Goal: Navigation & Orientation: Find specific page/section

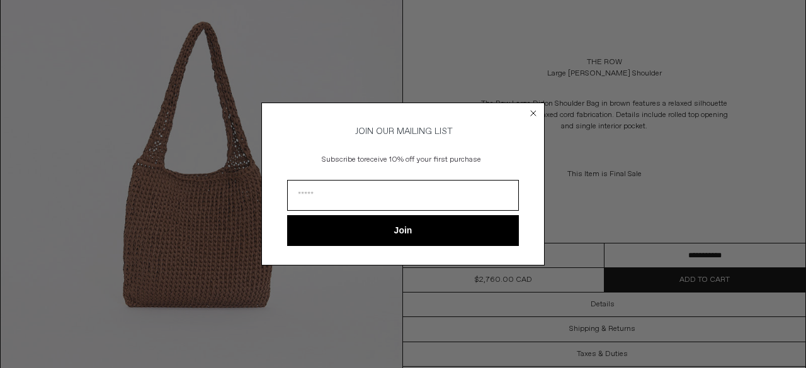
click at [539, 111] on circle "Close dialog" at bounding box center [533, 114] width 12 height 12
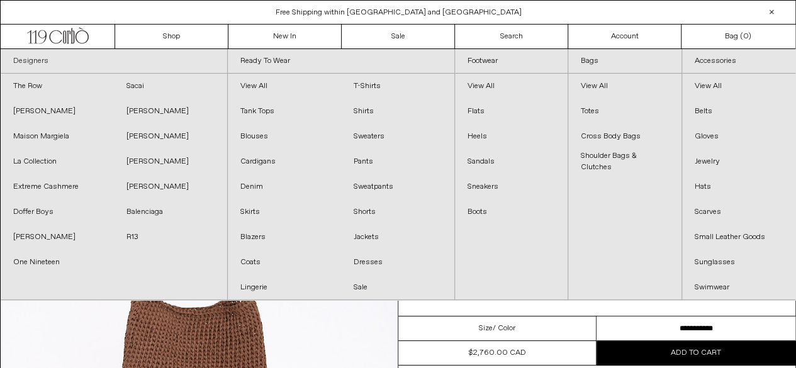
click at [155, 59] on link "Designers" at bounding box center [114, 61] width 227 height 25
